Goal: Task Accomplishment & Management: Use online tool/utility

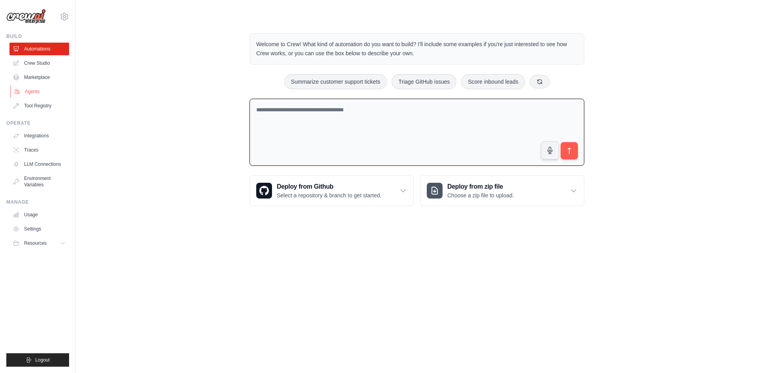
click at [35, 88] on link "Agents" at bounding box center [40, 91] width 60 height 13
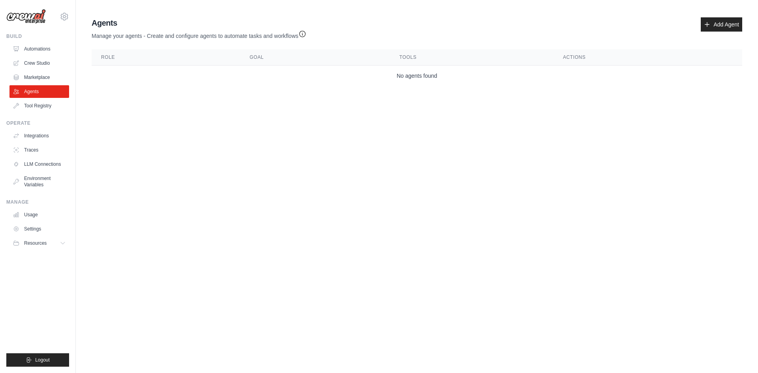
click at [455, 107] on body "[PERSON_NAME][EMAIL_ADDRESS][DOMAIN_NAME] Settings Build Automations Crew Studio" at bounding box center [379, 186] width 758 height 373
click at [36, 52] on link "Automations" at bounding box center [40, 49] width 60 height 13
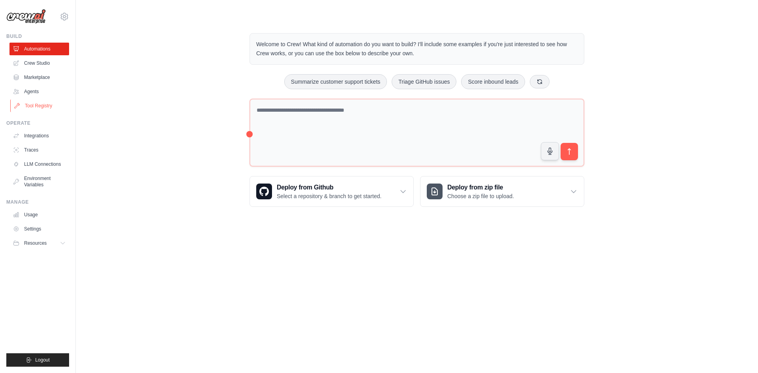
click at [48, 103] on link "Tool Registry" at bounding box center [40, 105] width 60 height 13
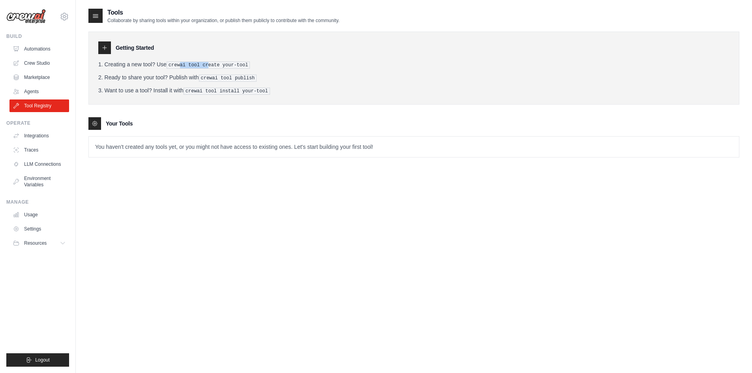
drag, startPoint x: 186, startPoint y: 64, endPoint x: 215, endPoint y: 63, distance: 28.5
click at [213, 63] on pre "crewai tool create your-tool" at bounding box center [209, 65] width 84 height 7
click at [215, 63] on pre "crewai tool create your-tool" at bounding box center [209, 65] width 84 height 7
